Goal: Find specific fact: Find specific fact

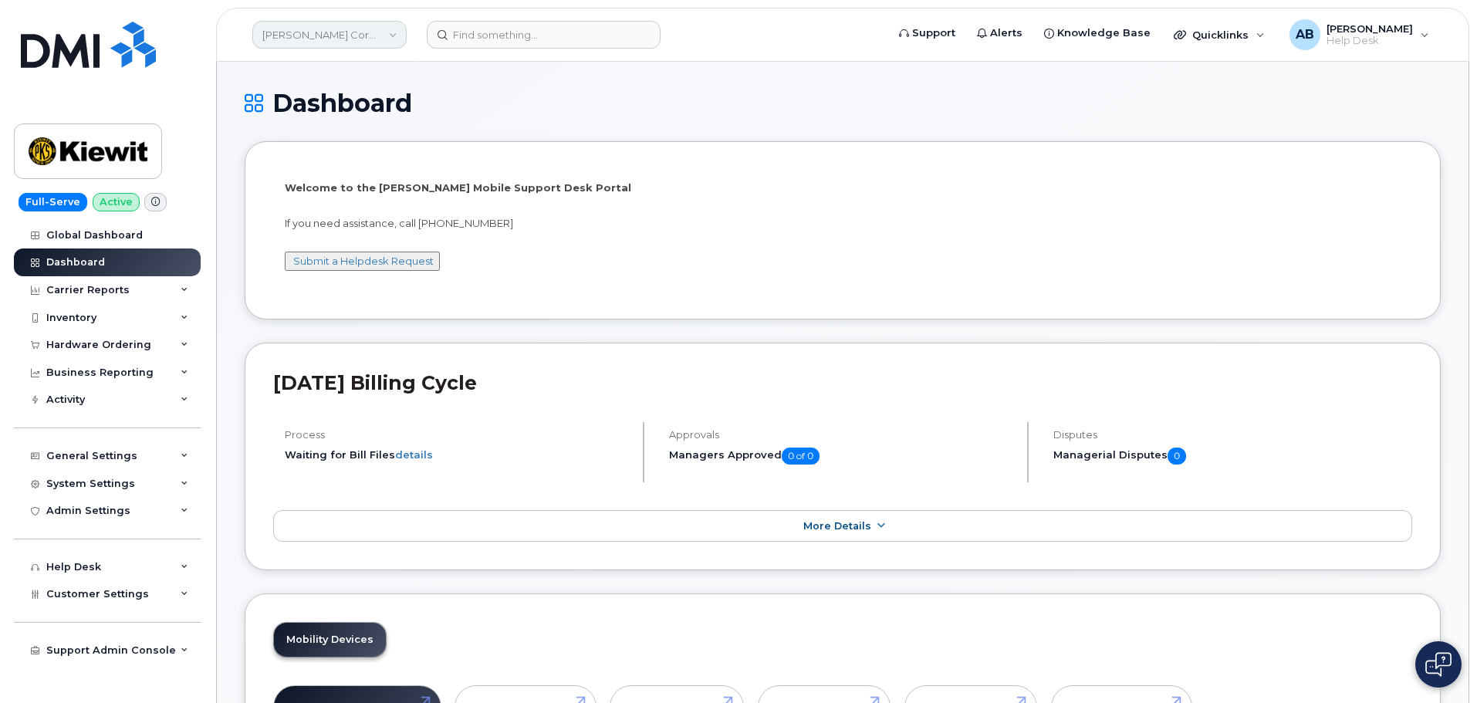
click at [389, 29] on link "[PERSON_NAME] Corporation" at bounding box center [329, 35] width 154 height 28
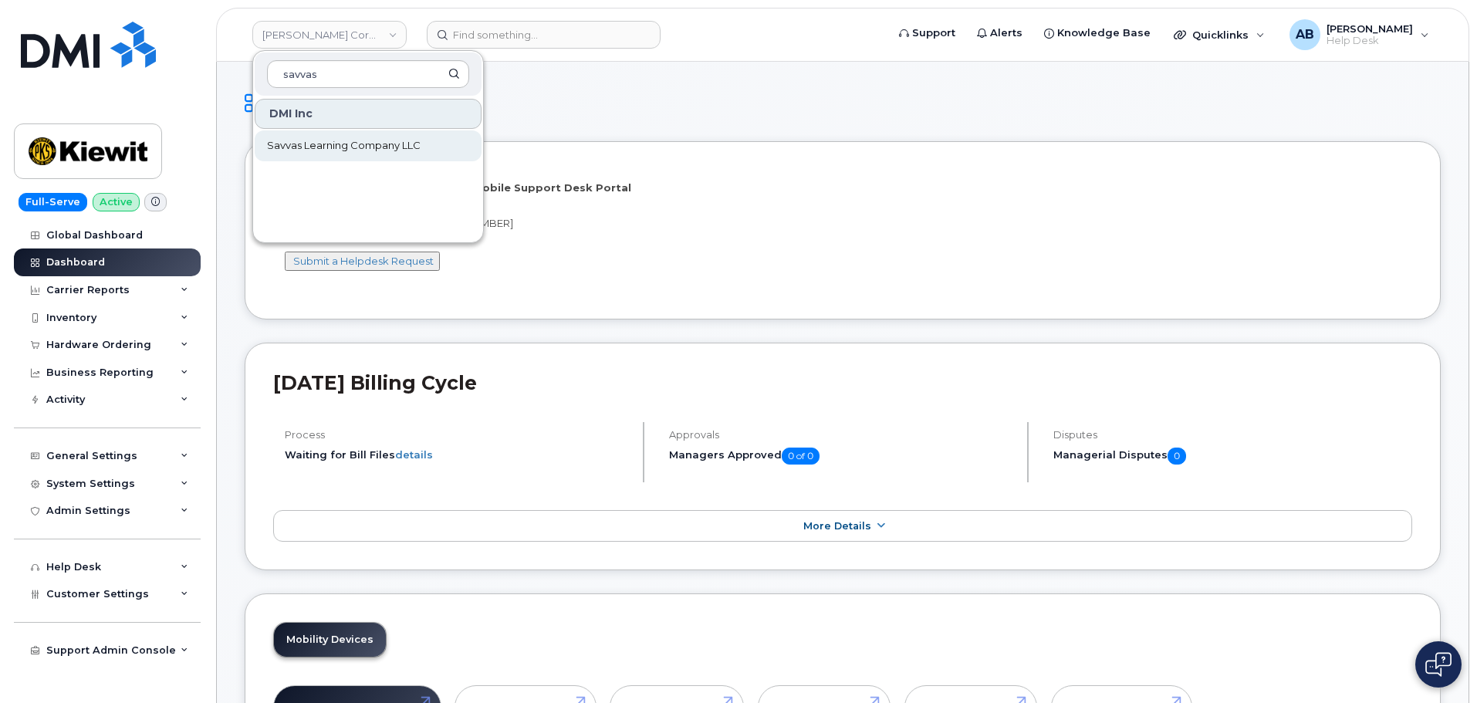
type input "savvas"
click at [319, 136] on link "Savvas Learning Company LLC" at bounding box center [368, 145] width 227 height 31
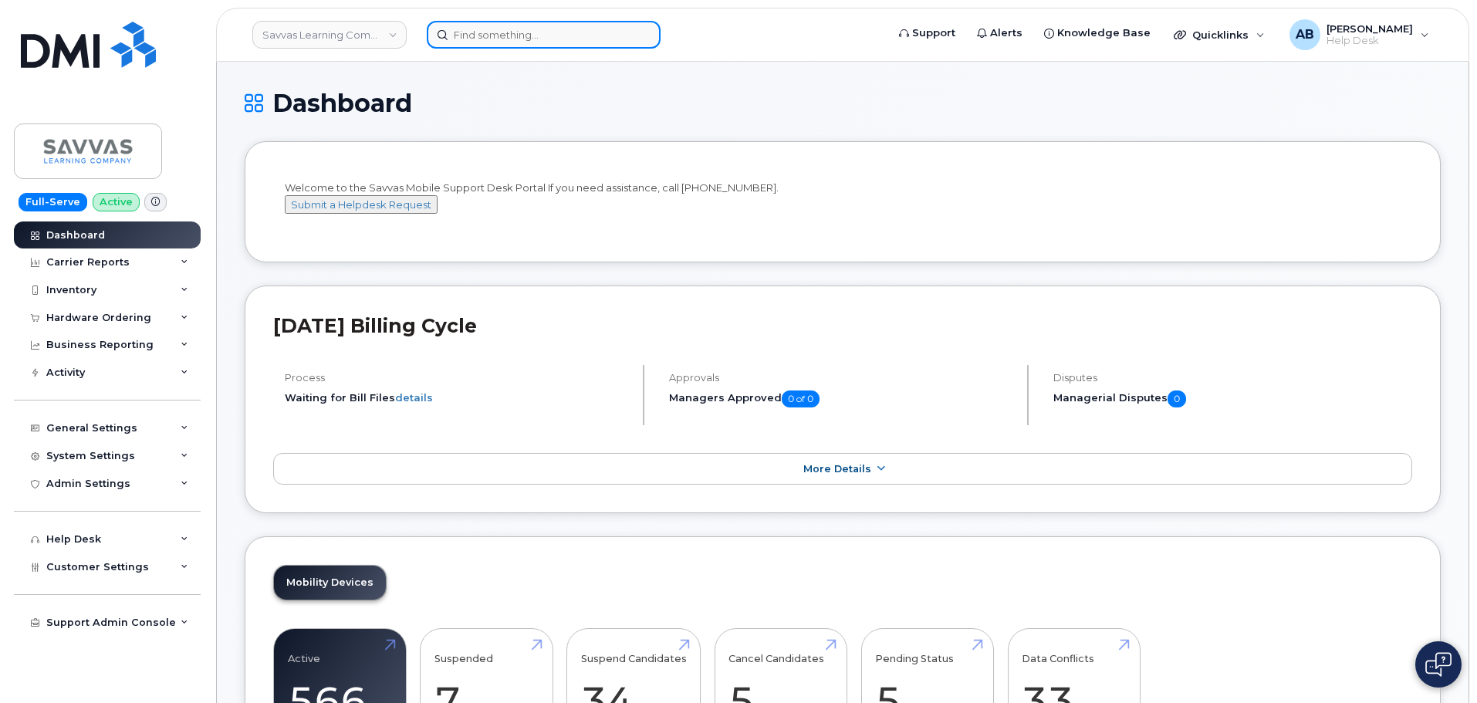
click at [600, 36] on input at bounding box center [544, 35] width 234 height 28
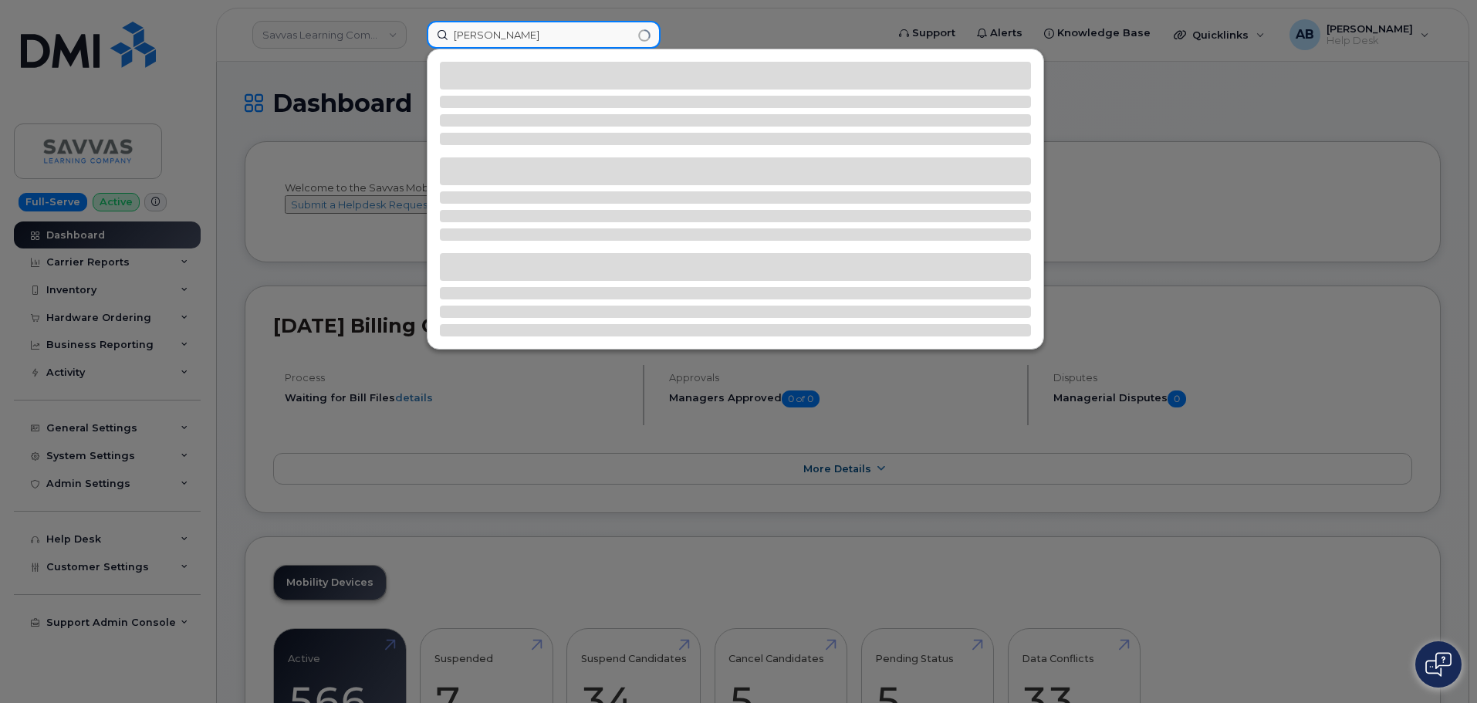
type input "rebecca howard"
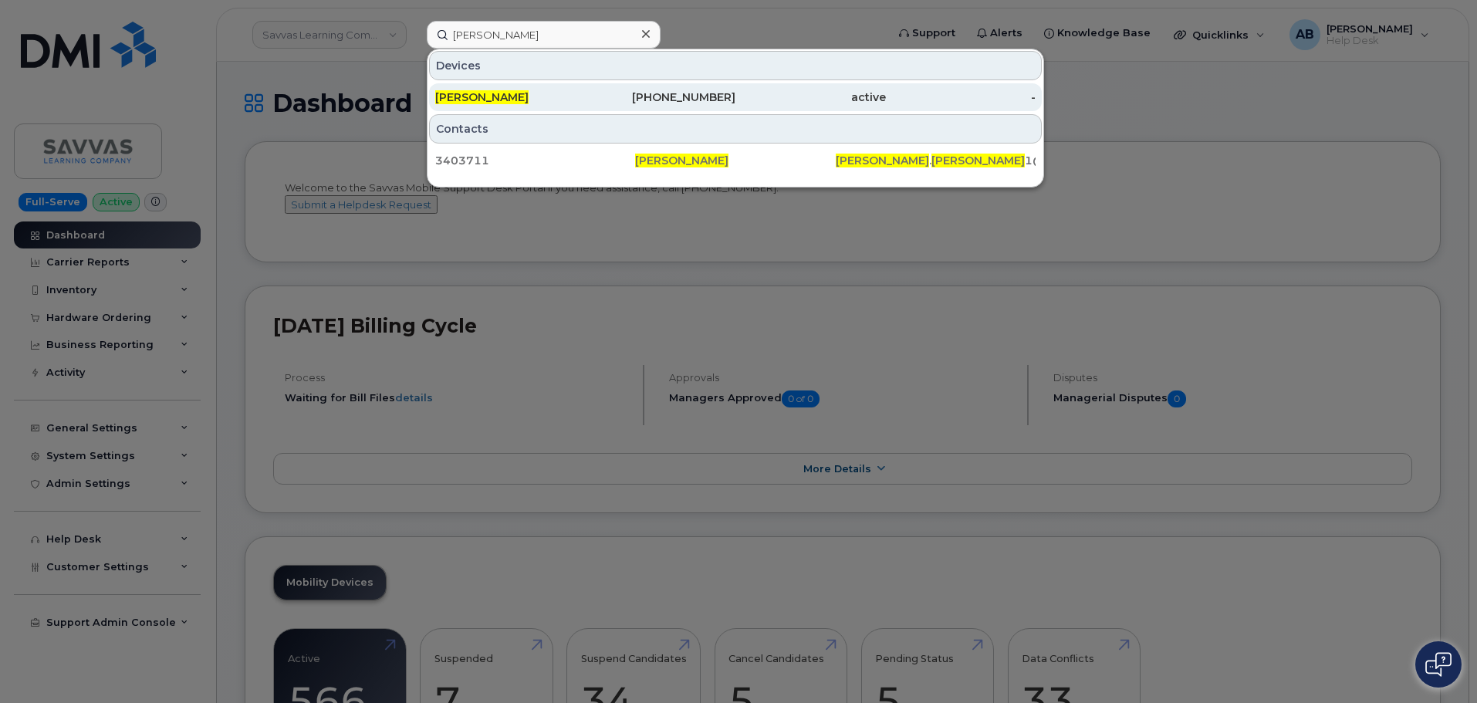
click at [680, 96] on div "913-364-7633" at bounding box center [661, 97] width 151 height 15
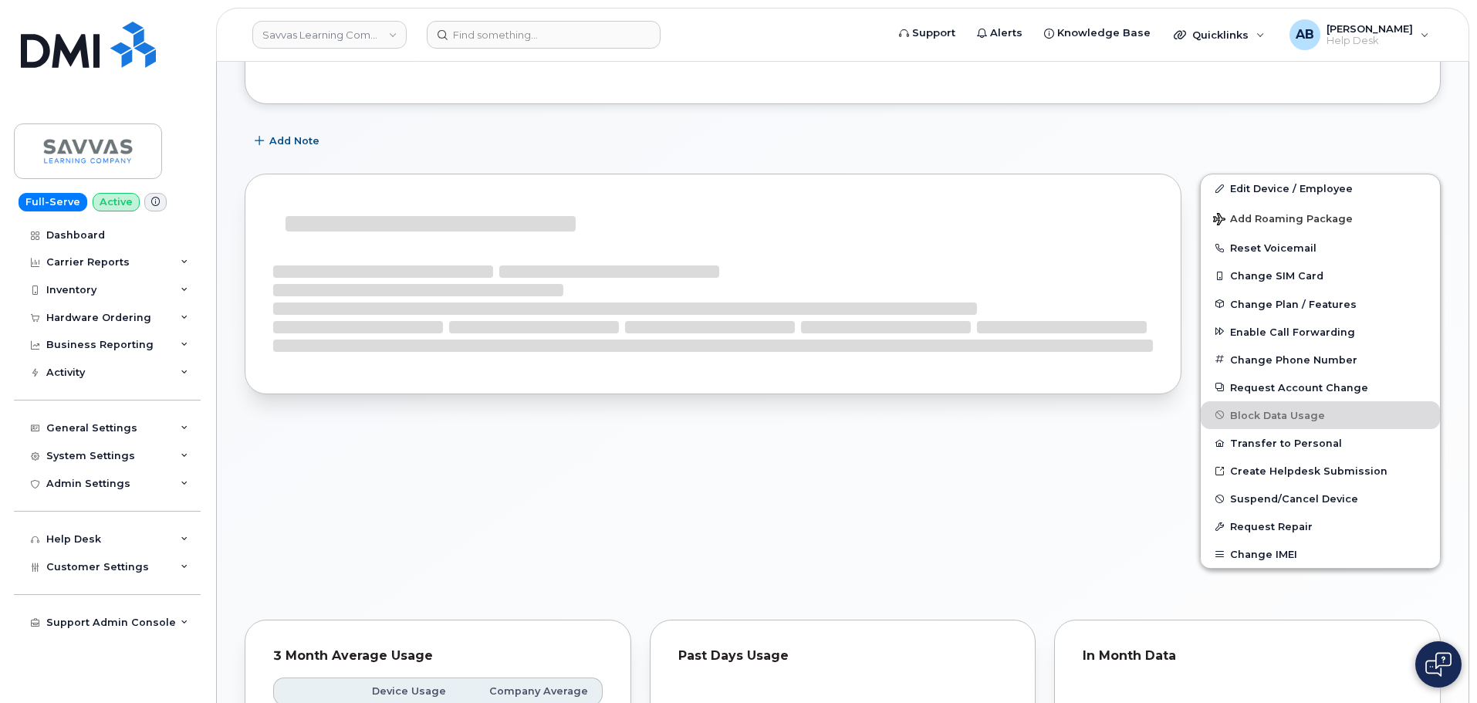
scroll to position [232, 0]
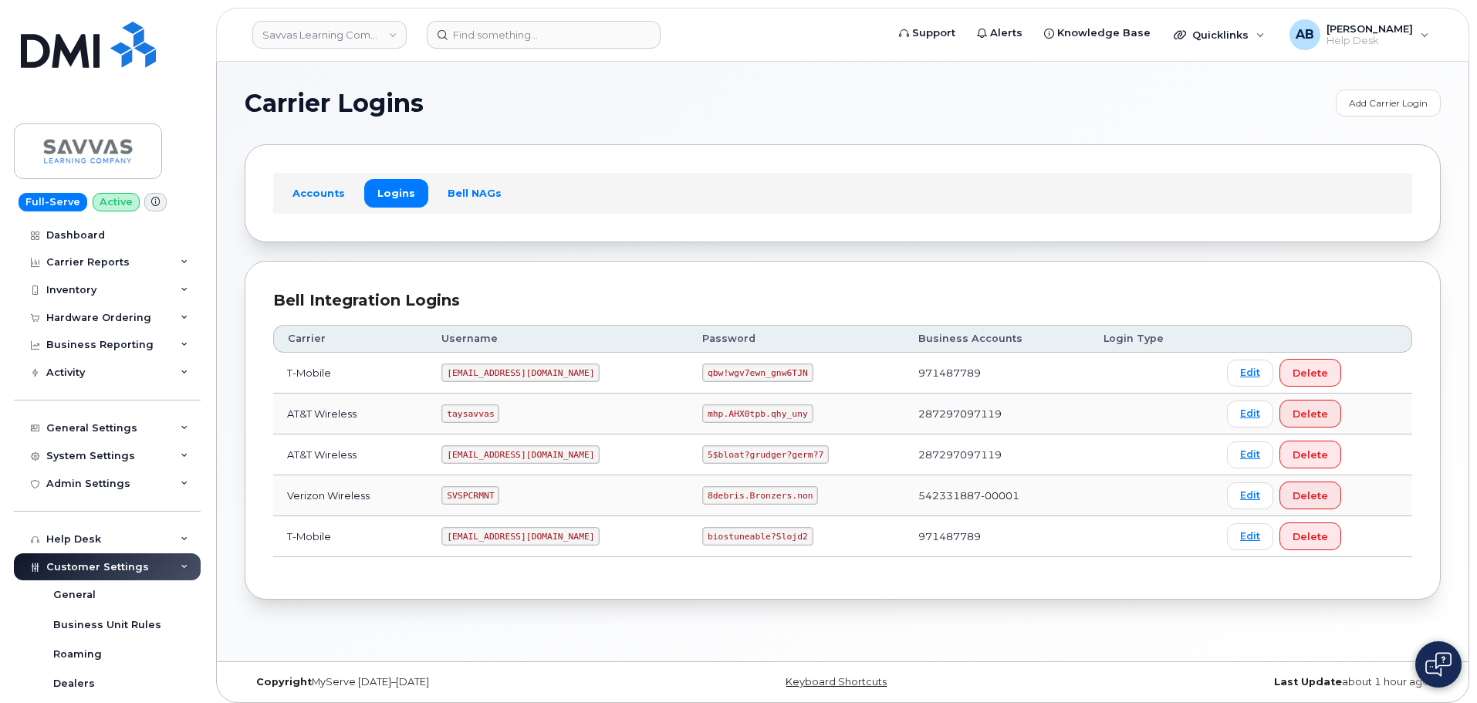
click at [479, 494] on code "SVSPCRMNT" at bounding box center [470, 495] width 58 height 19
copy code "SVSPCRMNT"
click at [714, 498] on code "8debris.Bronzers.non" at bounding box center [760, 495] width 116 height 19
click at [713, 498] on code "8debris.Bronzers.non" at bounding box center [760, 495] width 116 height 19
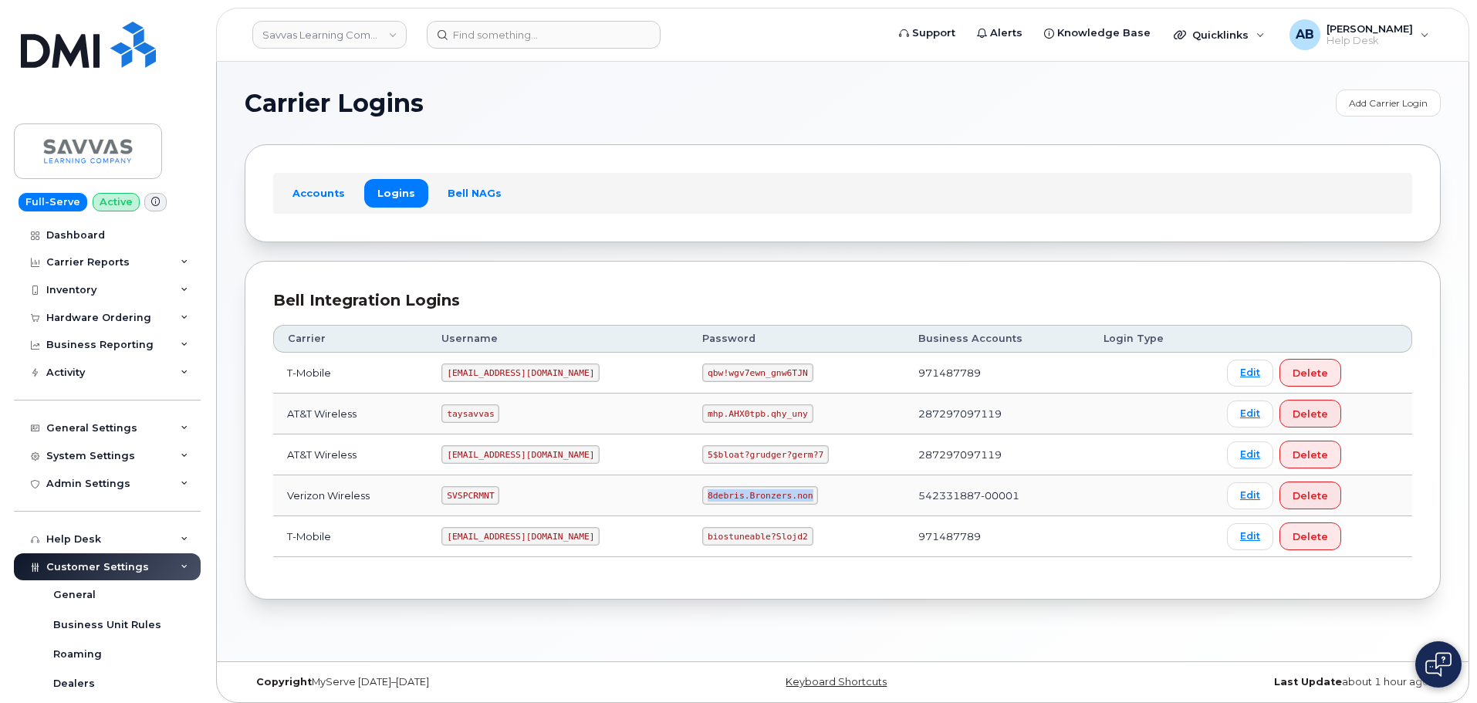
click at [712, 498] on code "8debris.Bronzers.non" at bounding box center [760, 495] width 116 height 19
copy code "8debris.Bronzers.non"
click at [488, 492] on code "SVSPCRMNT" at bounding box center [470, 495] width 58 height 19
click at [487, 492] on code "SVSPCRMNT" at bounding box center [470, 495] width 58 height 19
copy code "SVSPCRMNT"
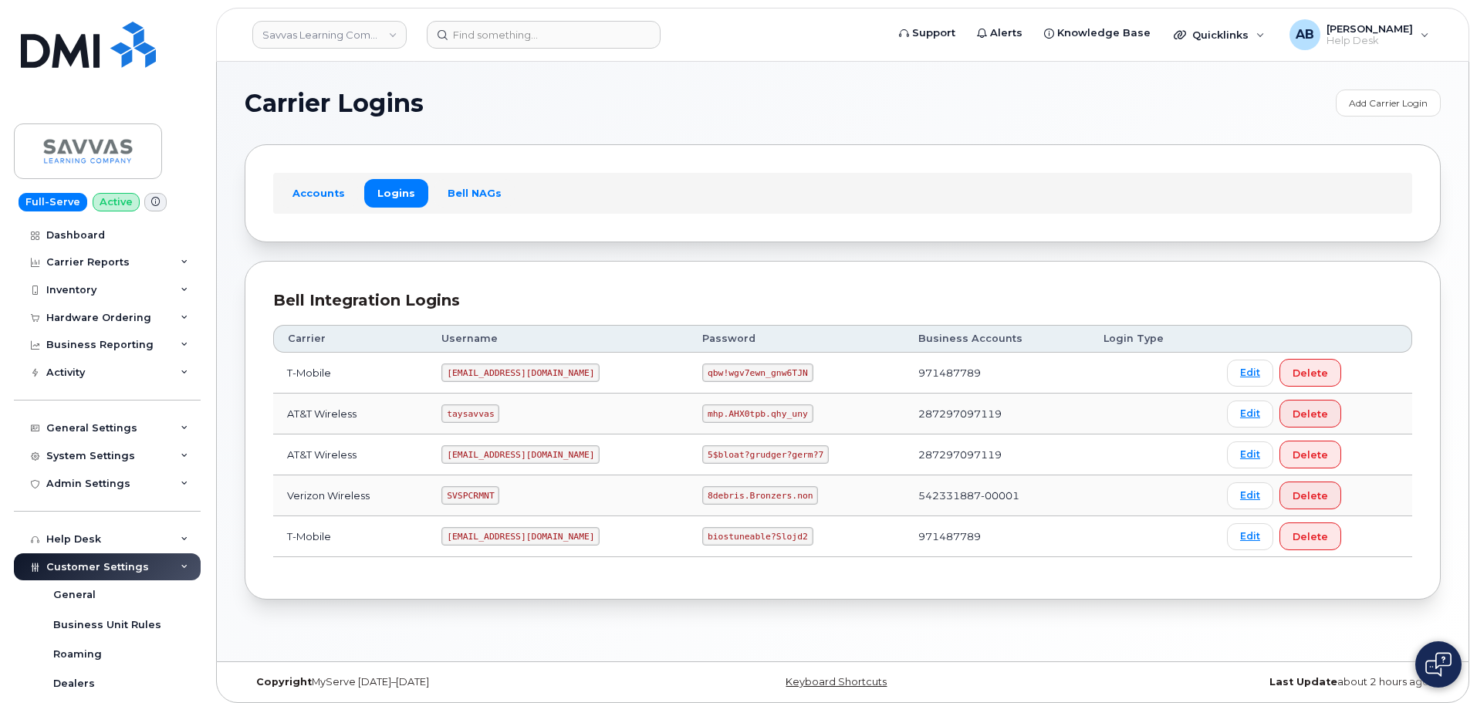
click at [707, 489] on code "8debris.Bronzers.non" at bounding box center [760, 495] width 116 height 19
click at [706, 489] on code "8debris.Bronzers.non" at bounding box center [760, 495] width 116 height 19
copy code "8debris.Bronzers.non"
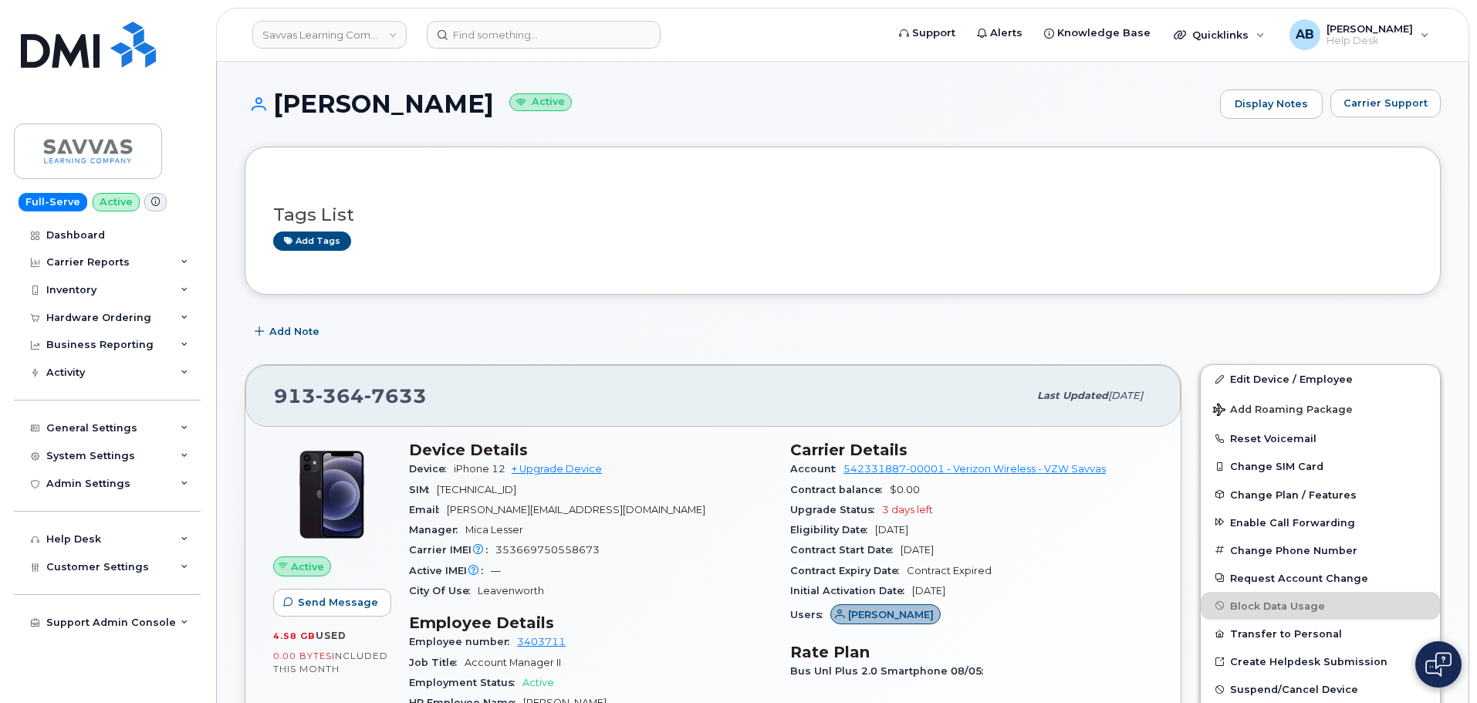
scroll to position [232, 0]
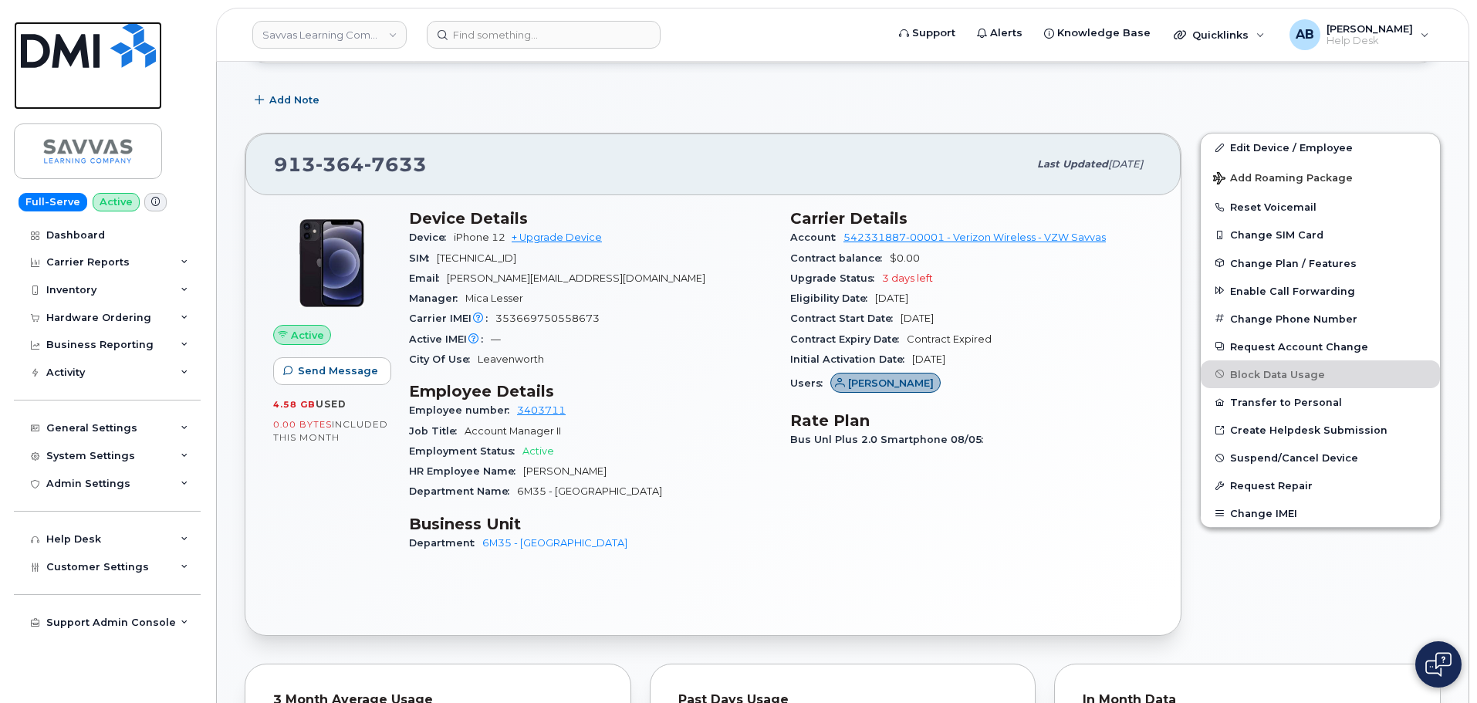
click at [83, 49] on img at bounding box center [88, 45] width 135 height 46
